Goal: Information Seeking & Learning: Learn about a topic

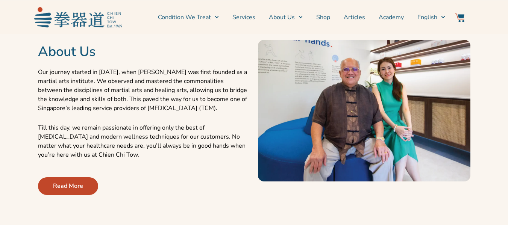
scroll to position [292, 0]
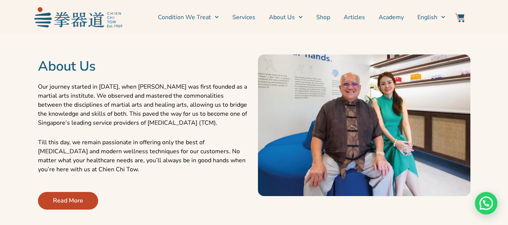
click at [85, 192] on link "Read More" at bounding box center [68, 201] width 60 height 18
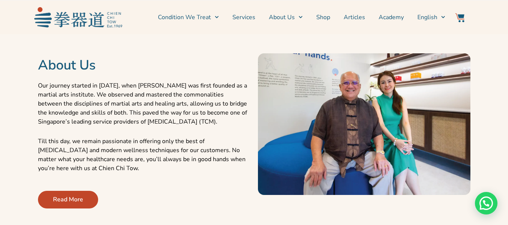
scroll to position [292, 0]
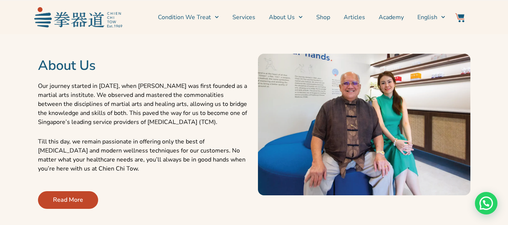
click at [87, 191] on link "Read More" at bounding box center [68, 200] width 60 height 18
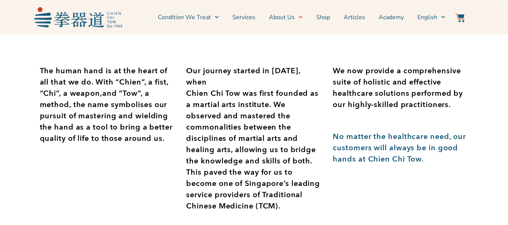
scroll to position [180, 0]
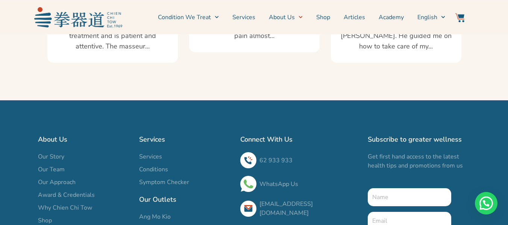
scroll to position [1417, 0]
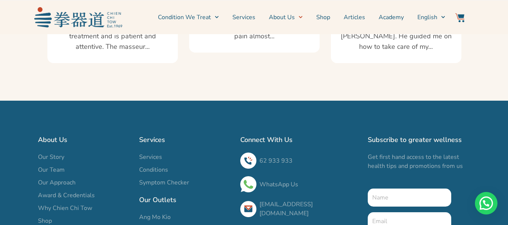
click at [44, 165] on span "Our Team" at bounding box center [51, 169] width 27 height 9
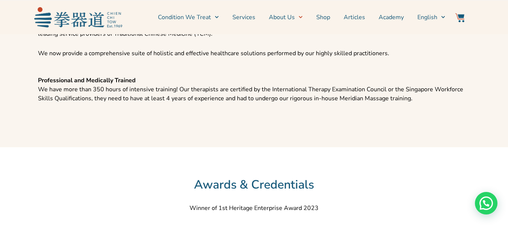
scroll to position [882, 0]
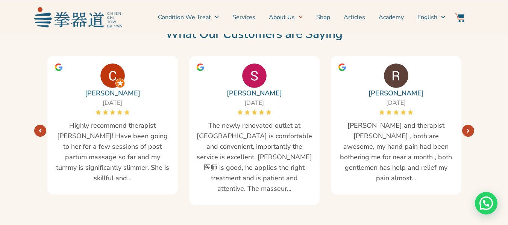
scroll to position [1275, 0]
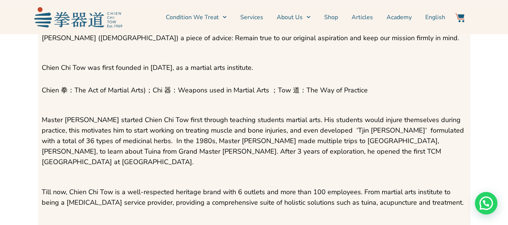
scroll to position [1130, 0]
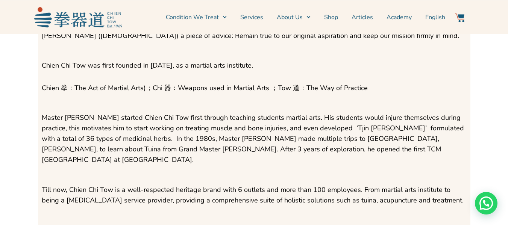
click at [312, 185] on span "Till now, Chien Chi Tow is a well-respected heritage brand with 6 outlets and m…" at bounding box center [252, 195] width 421 height 20
drag, startPoint x: 314, startPoint y: 165, endPoint x: 304, endPoint y: 166, distance: 10.6
click at [304, 185] on span "Till now, Chien Chi Tow is a well-respected heritage brand with 6 outlets and m…" at bounding box center [252, 195] width 421 height 20
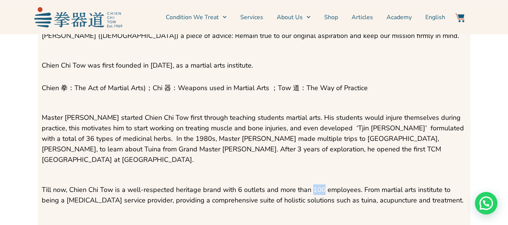
copy span "100"
